Goal: Find specific page/section: Find specific page/section

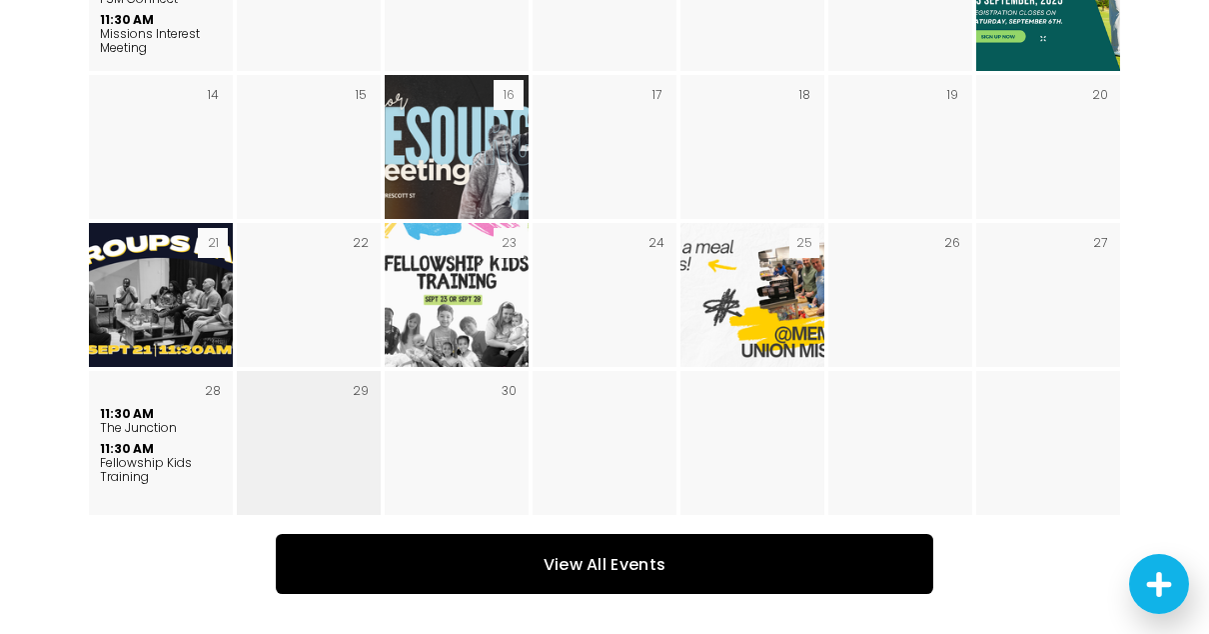
scroll to position [2954, 0]
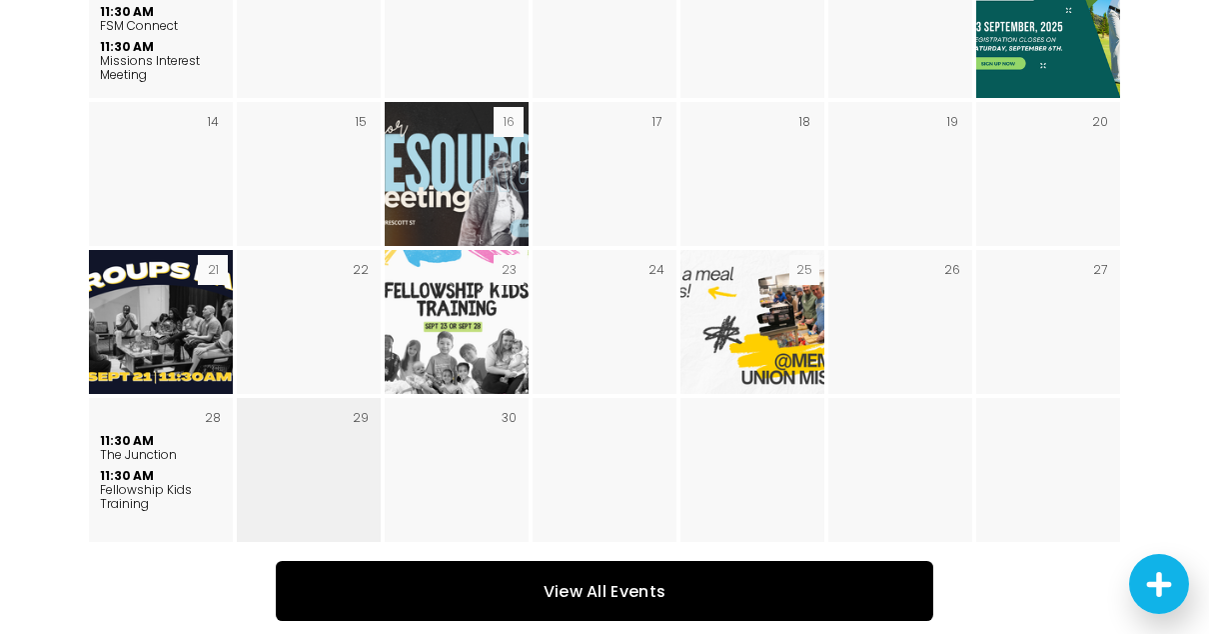
click at [616, 561] on link "View All Events" at bounding box center [605, 591] width 659 height 60
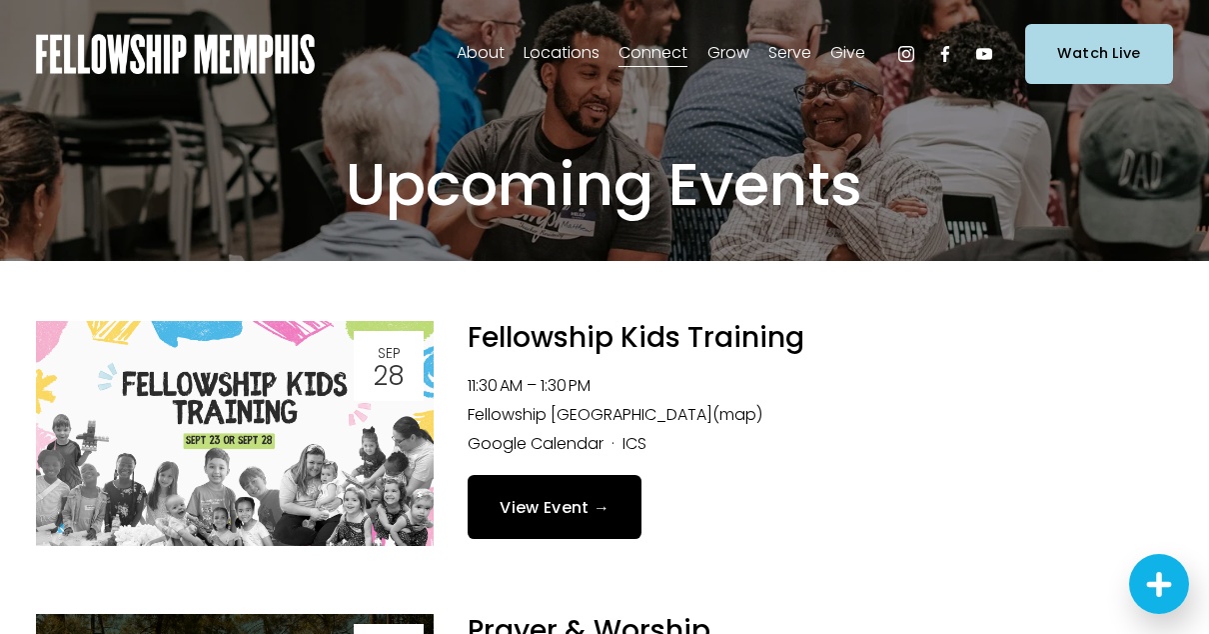
click at [0, 0] on span "Events" at bounding box center [0, 0] width 0 height 0
